Goal: Task Accomplishment & Management: Use online tool/utility

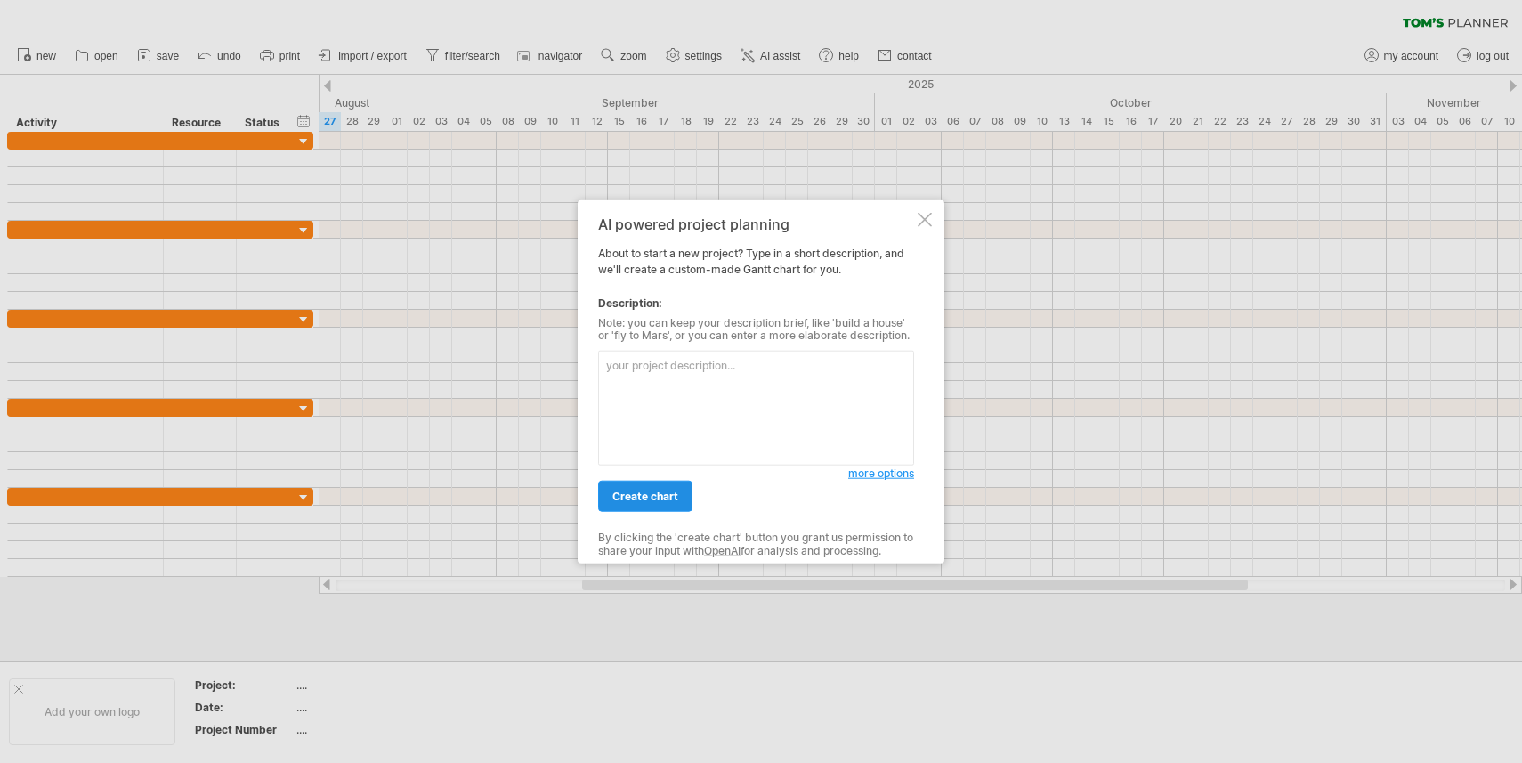
click at [635, 500] on span "create chart" at bounding box center [645, 495] width 66 height 13
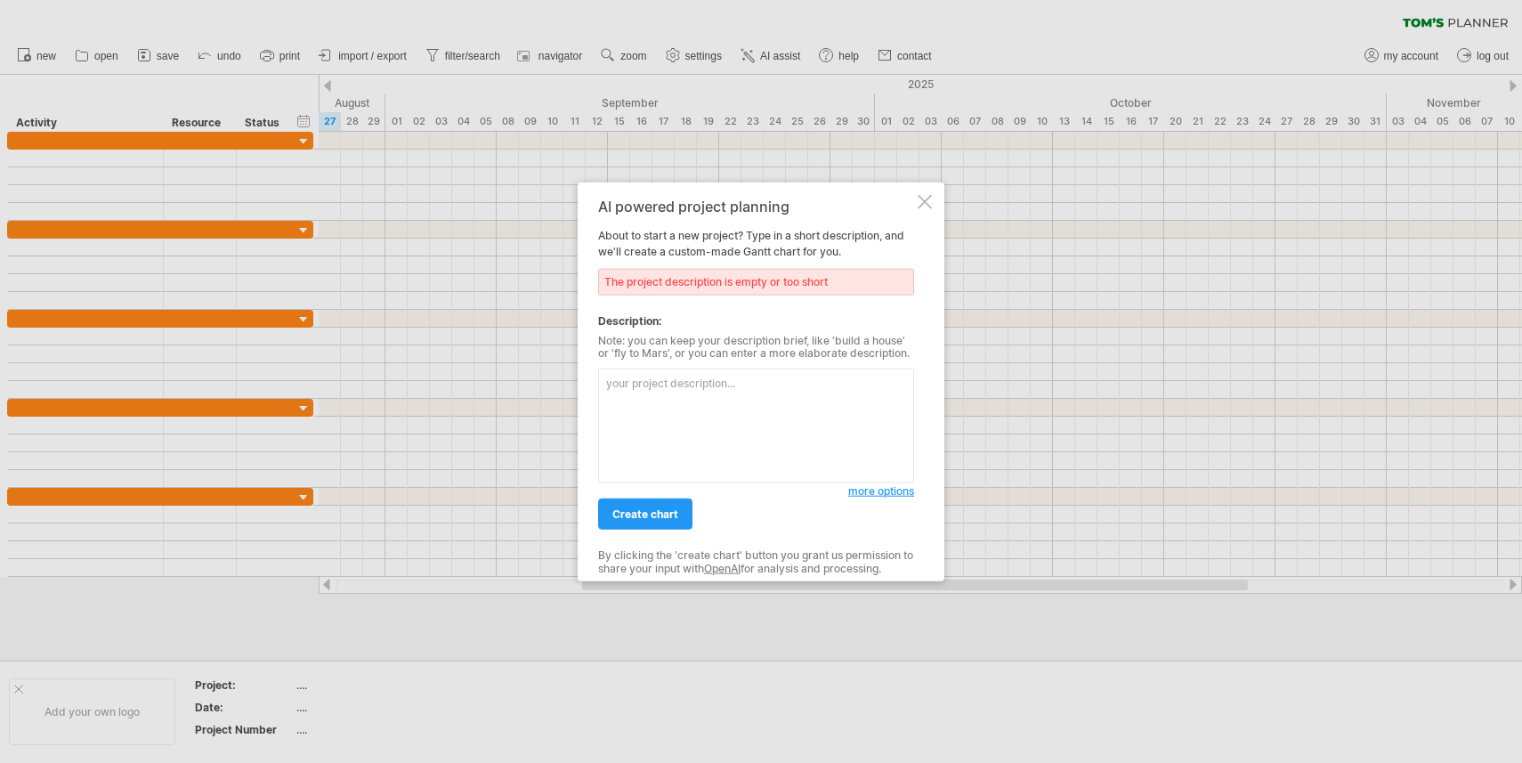
click at [678, 415] on textarea at bounding box center [756, 425] width 316 height 115
type textarea "test"
click at [638, 507] on span "create chart" at bounding box center [645, 513] width 66 height 13
click at [667, 518] on span "create chart" at bounding box center [645, 513] width 66 height 13
click at [701, 427] on textarea "test" at bounding box center [756, 425] width 316 height 115
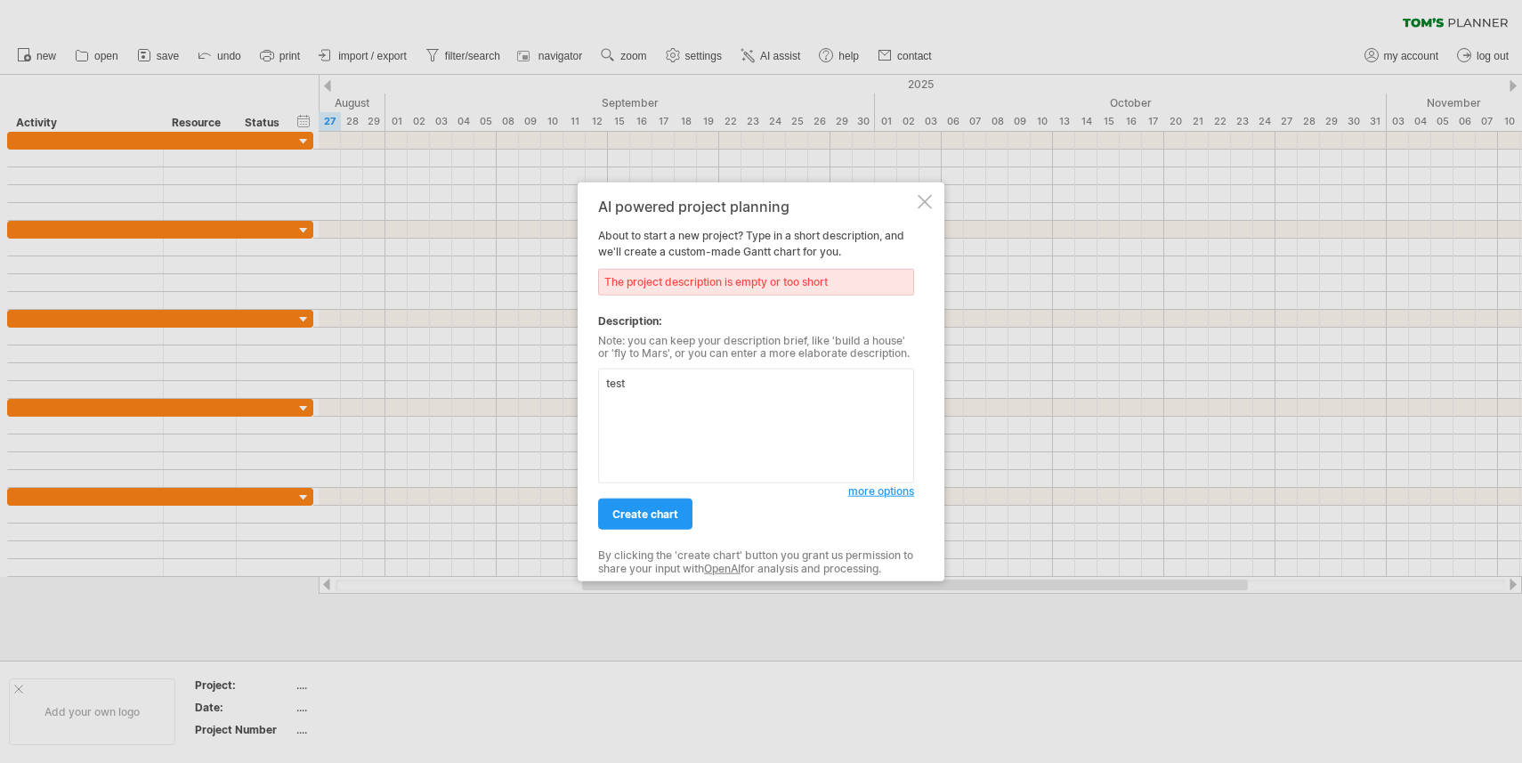
drag, startPoint x: 690, startPoint y: 401, endPoint x: 609, endPoint y: 400, distance: 81.0
click at [609, 400] on textarea "test" at bounding box center [756, 425] width 316 height 115
click at [917, 199] on div at bounding box center [924, 201] width 14 height 14
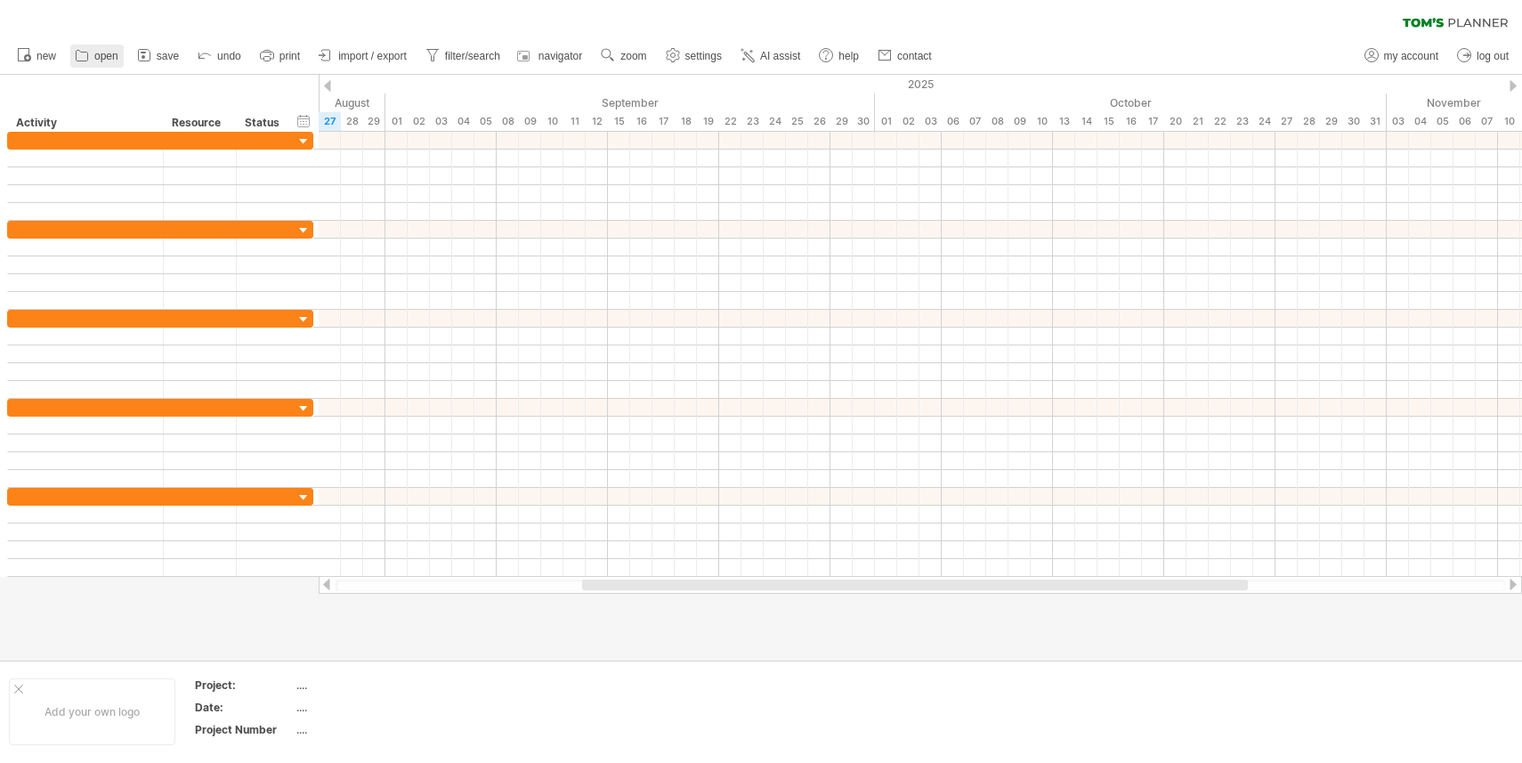
click at [99, 57] on span "open" at bounding box center [106, 56] width 24 height 12
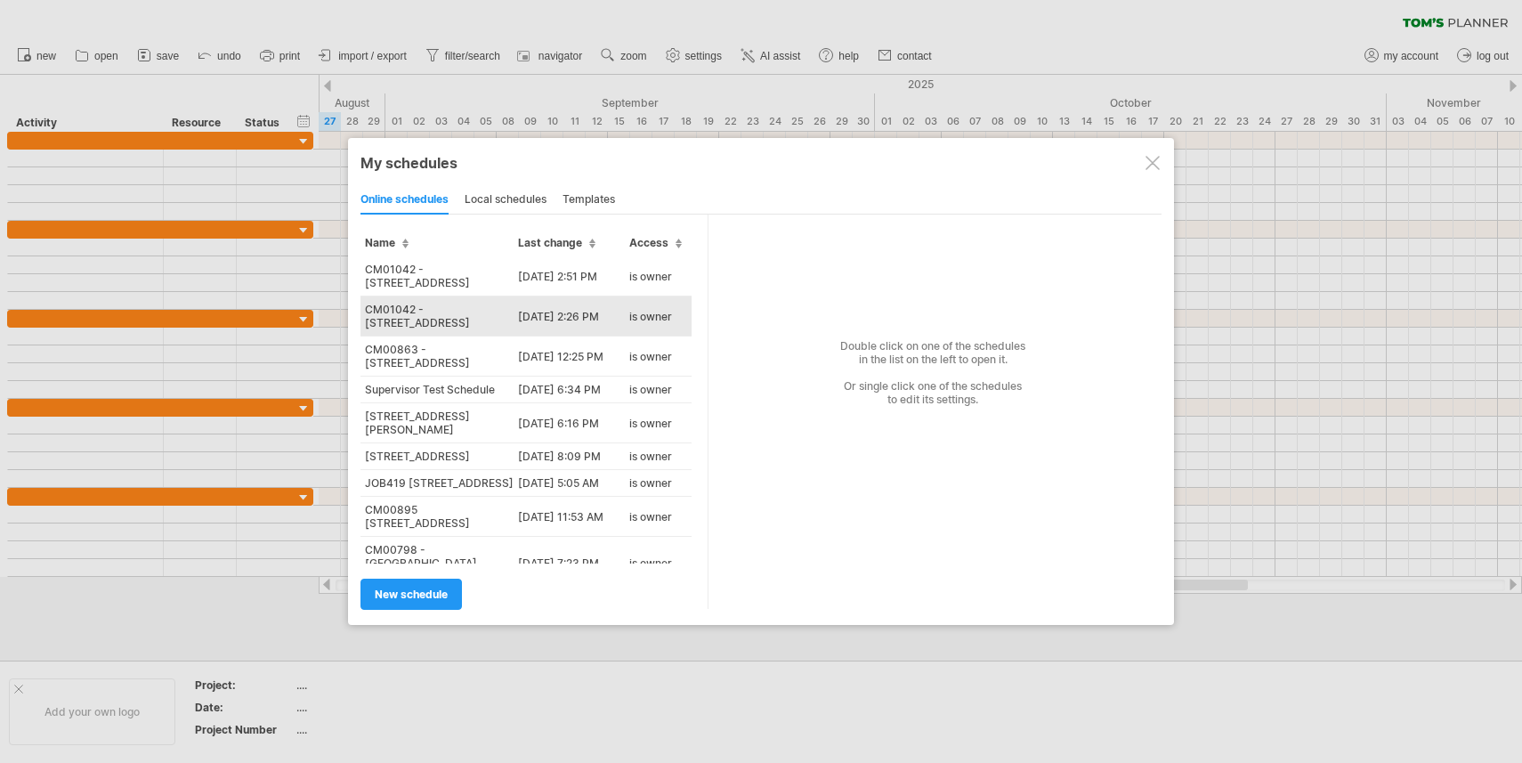
click at [453, 327] on td "CM01042 - [STREET_ADDRESS]" at bounding box center [436, 316] width 153 height 40
click at [453, 327] on div "Trying to reach [DOMAIN_NAME] Connected again... 0% clear filter new" at bounding box center [761, 381] width 1522 height 763
